Goal: Information Seeking & Learning: Learn about a topic

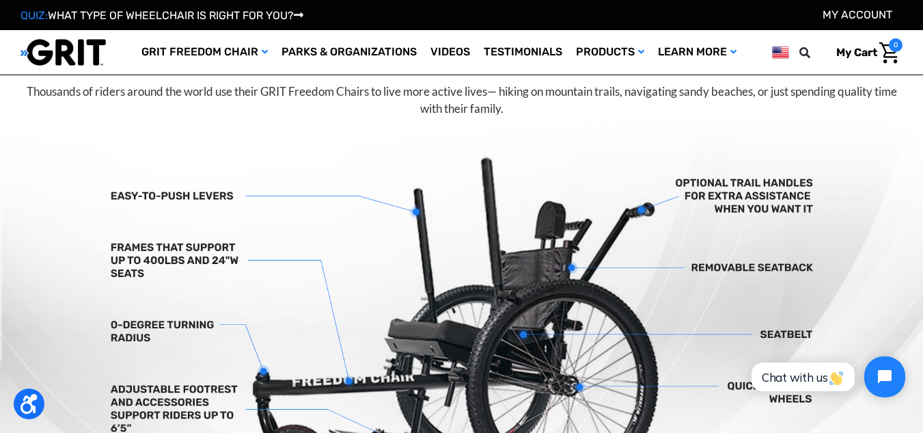
scroll to position [205, 0]
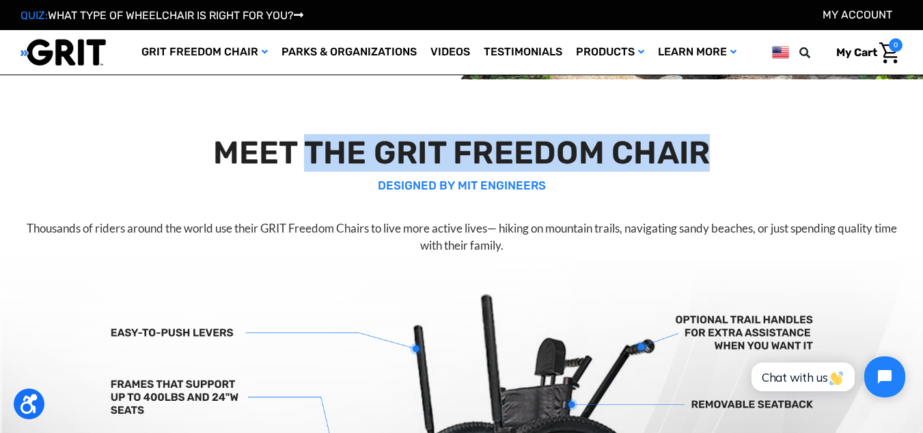
drag, startPoint x: 366, startPoint y: 158, endPoint x: 731, endPoint y: 159, distance: 365.0
click at [731, 159] on h2 "MEET THE GRIT FREEDOM CHAIR" at bounding box center [461, 153] width 877 height 38
copy h2 "THE GRIT FREEDOM CHAIR"
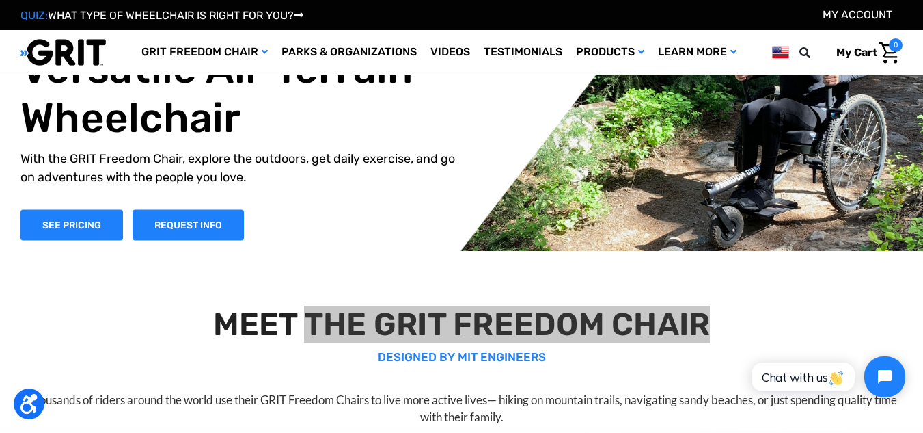
scroll to position [0, 0]
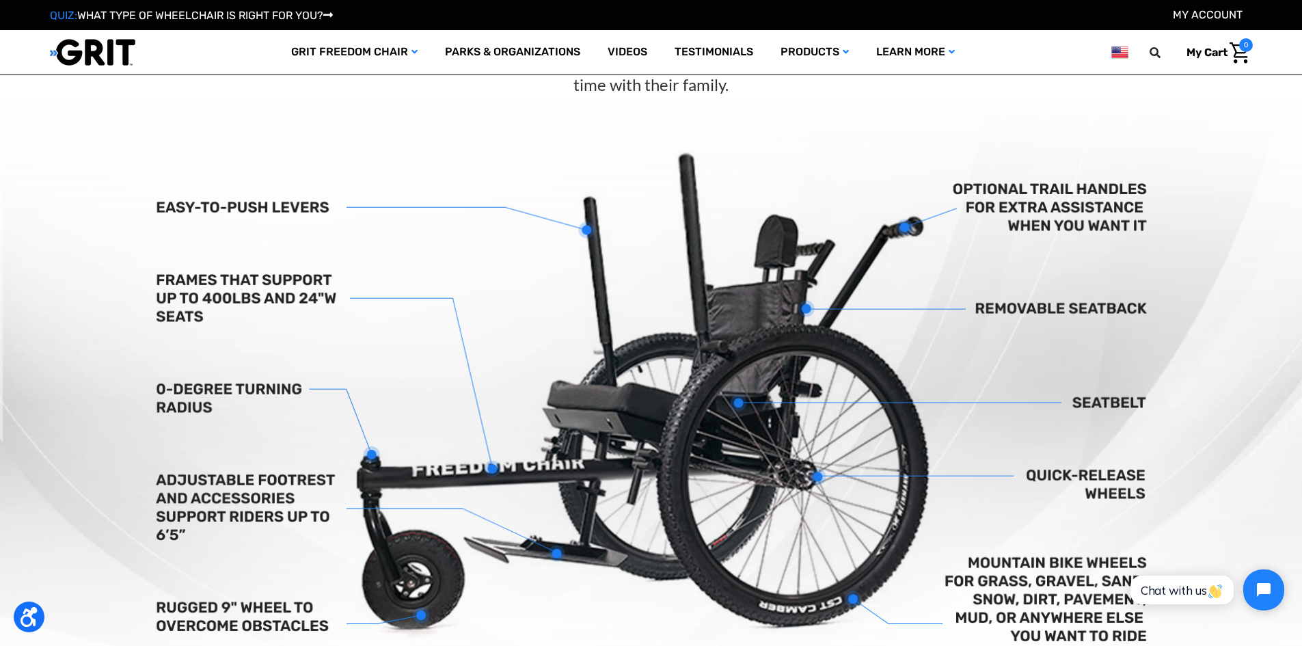
scroll to position [137, 0]
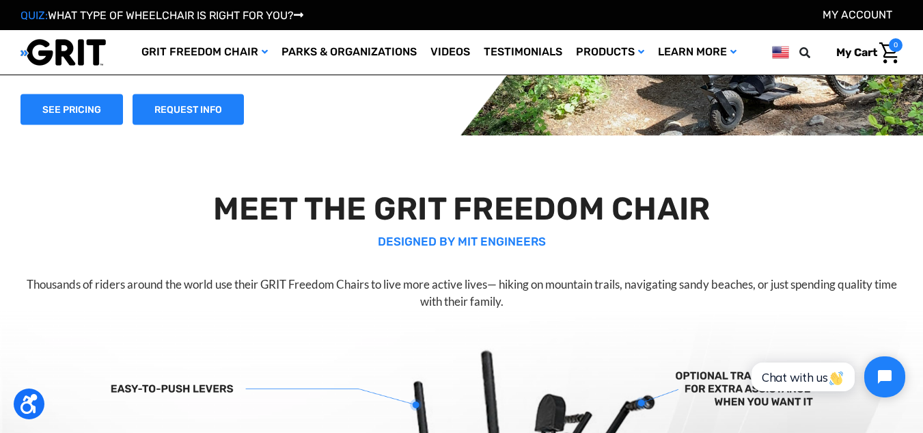
scroll to position [205, 0]
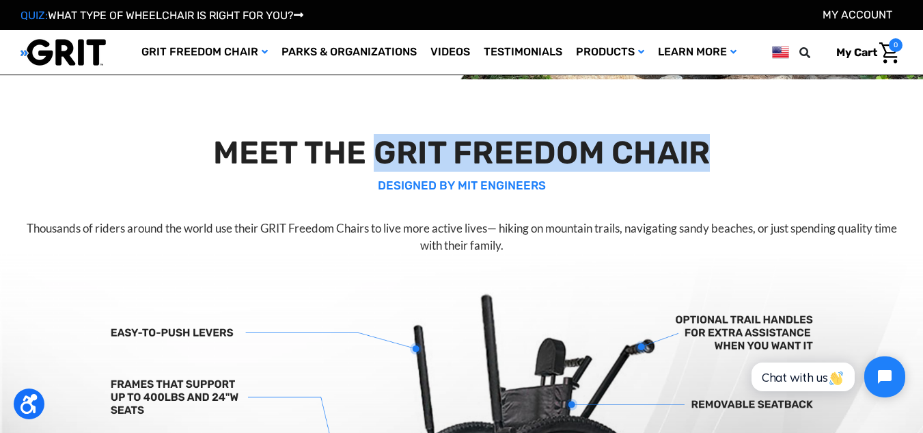
drag, startPoint x: 379, startPoint y: 158, endPoint x: 749, endPoint y: 152, distance: 369.8
click at [749, 152] on h2 "MEET THE GRIT FREEDOM CHAIR" at bounding box center [461, 153] width 877 height 38
copy h2 "GRIT FREEDOM CHAIR"
